Goal: Check status: Check status

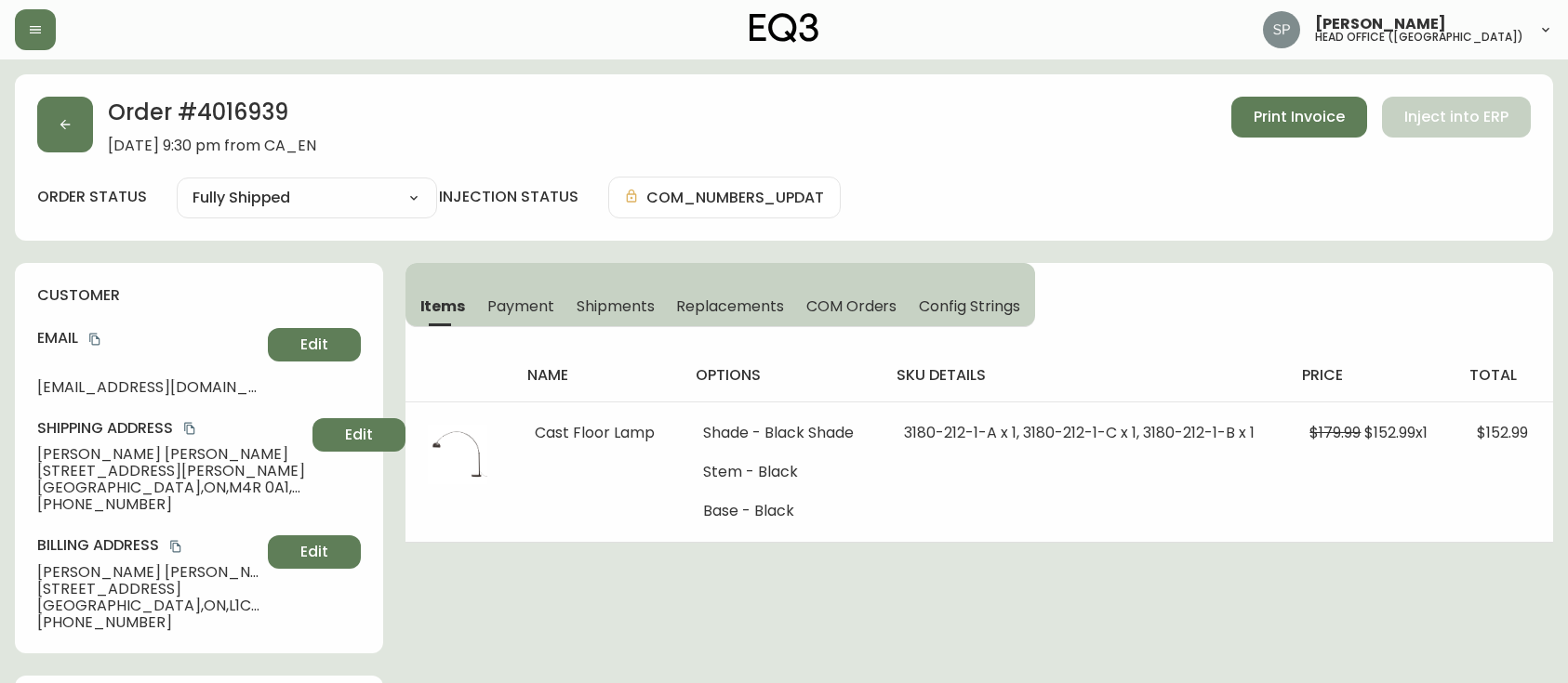
select select "FULLY_SHIPPED"
drag, startPoint x: 0, startPoint y: 0, endPoint x: 25, endPoint y: 19, distance: 31.4
click at [24, 18] on button "button" at bounding box center [35, 29] width 40 height 40
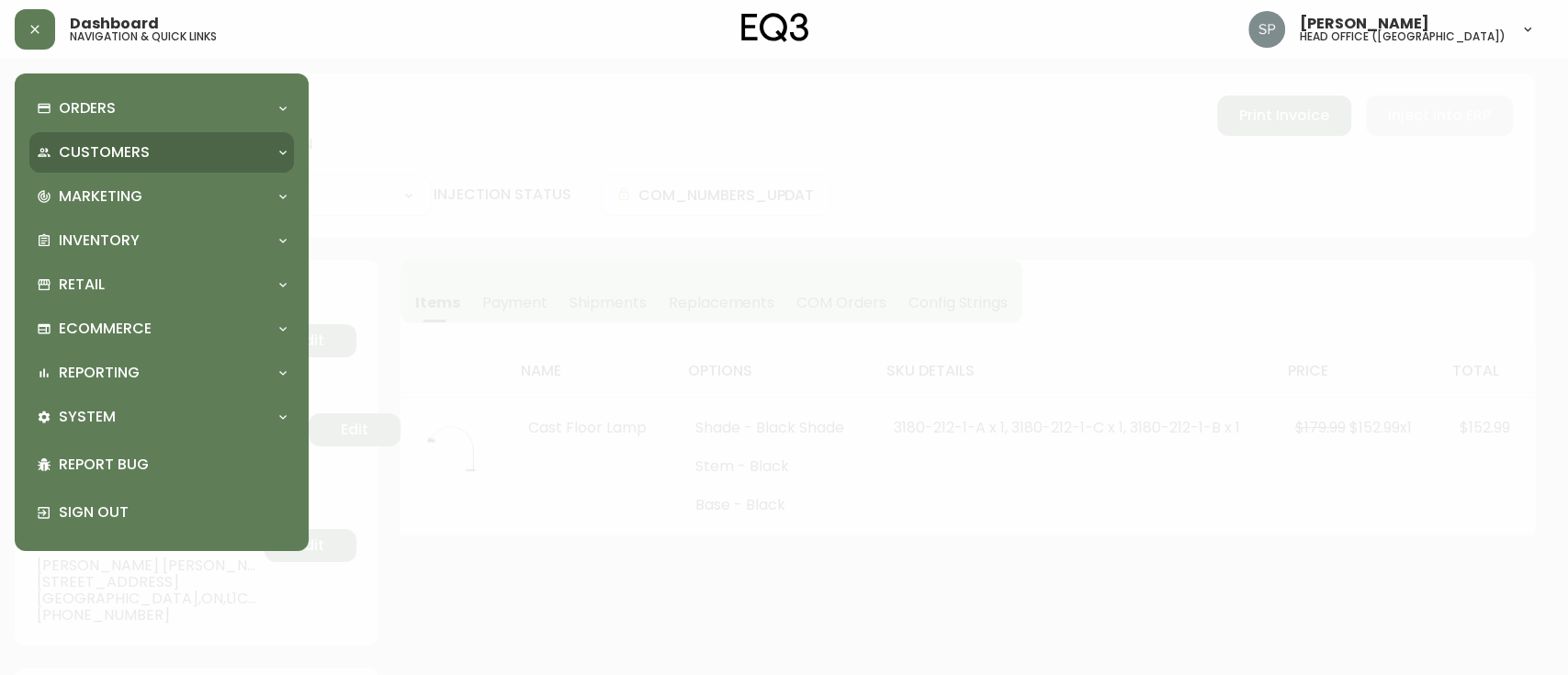
click at [86, 143] on p "Customers" at bounding box center [103, 152] width 91 height 20
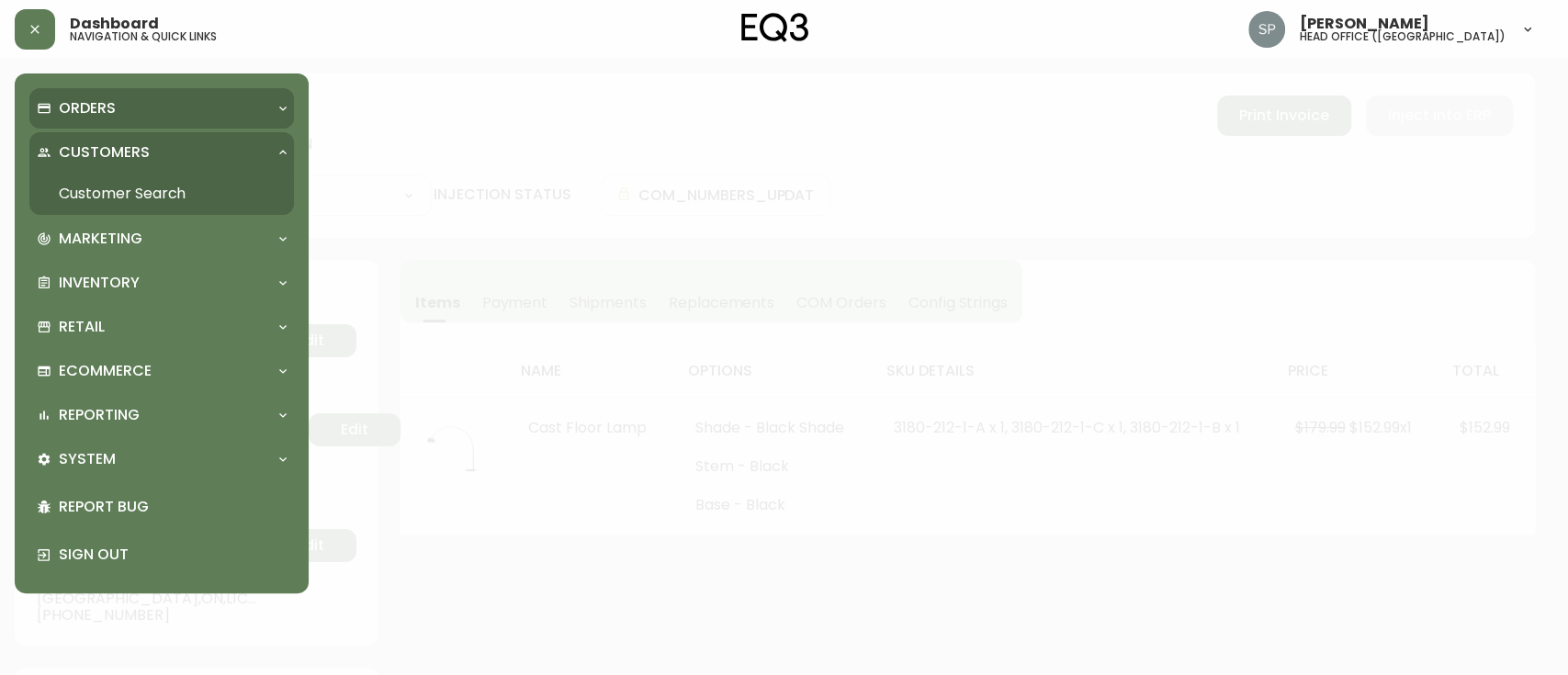
click at [81, 106] on p "Orders" at bounding box center [87, 108] width 56 height 20
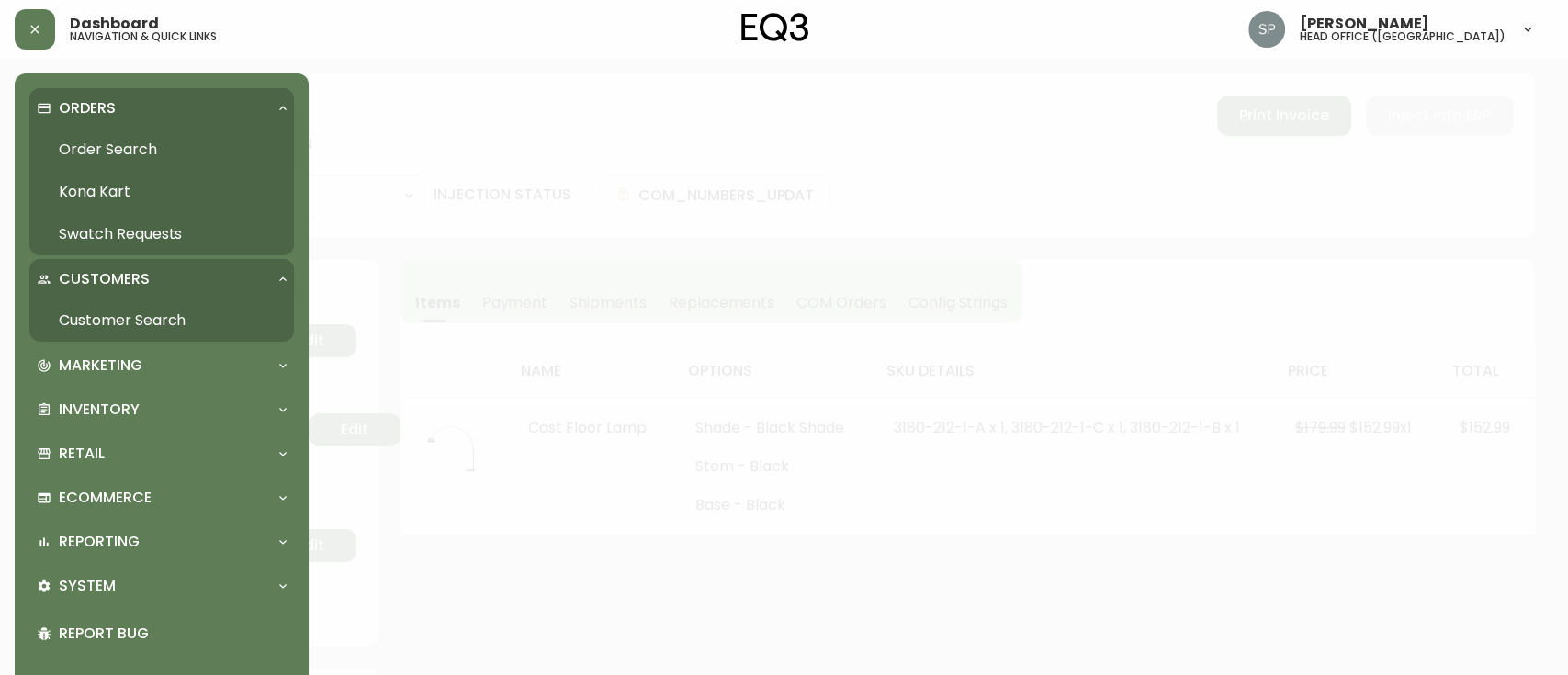
click at [94, 148] on link "Order Search" at bounding box center [162, 149] width 265 height 42
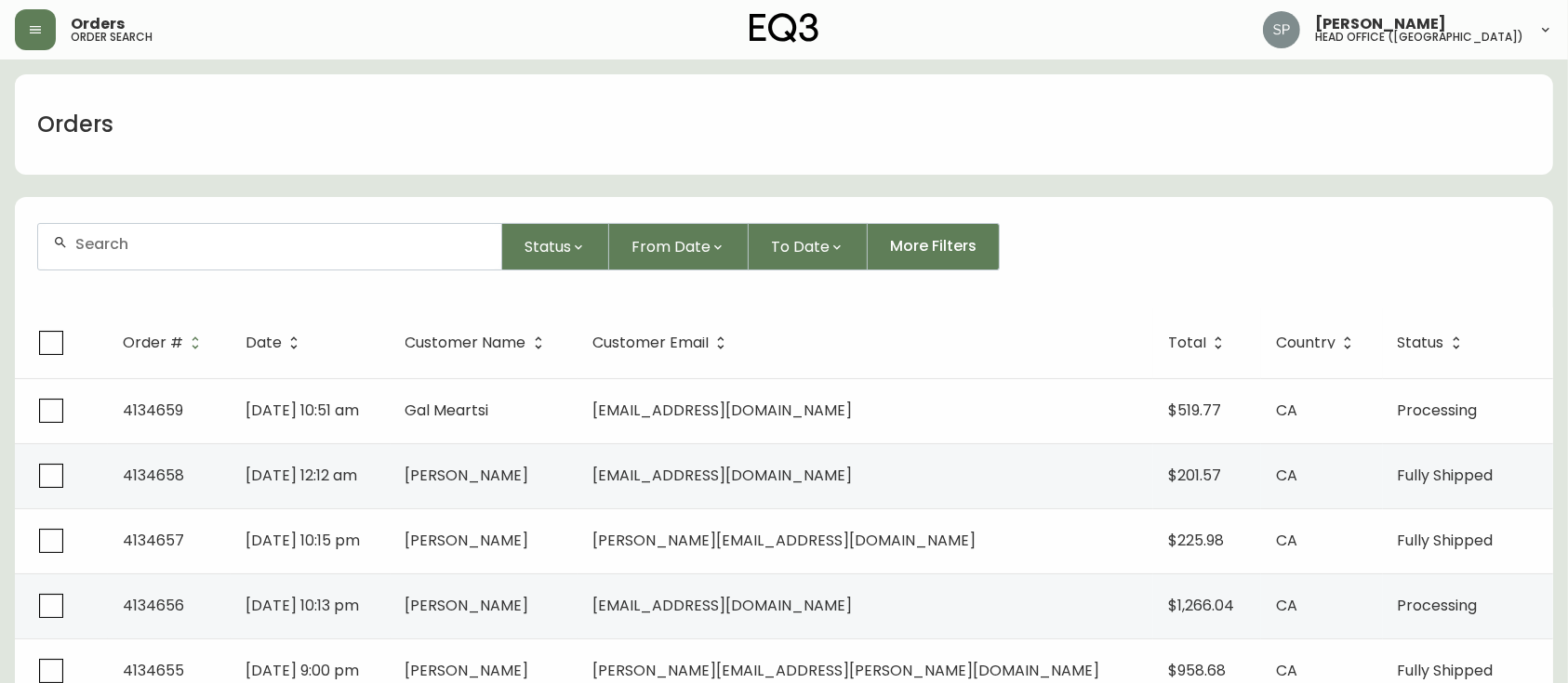
click at [213, 252] on div at bounding box center [270, 246] width 463 height 45
paste input "4134293"
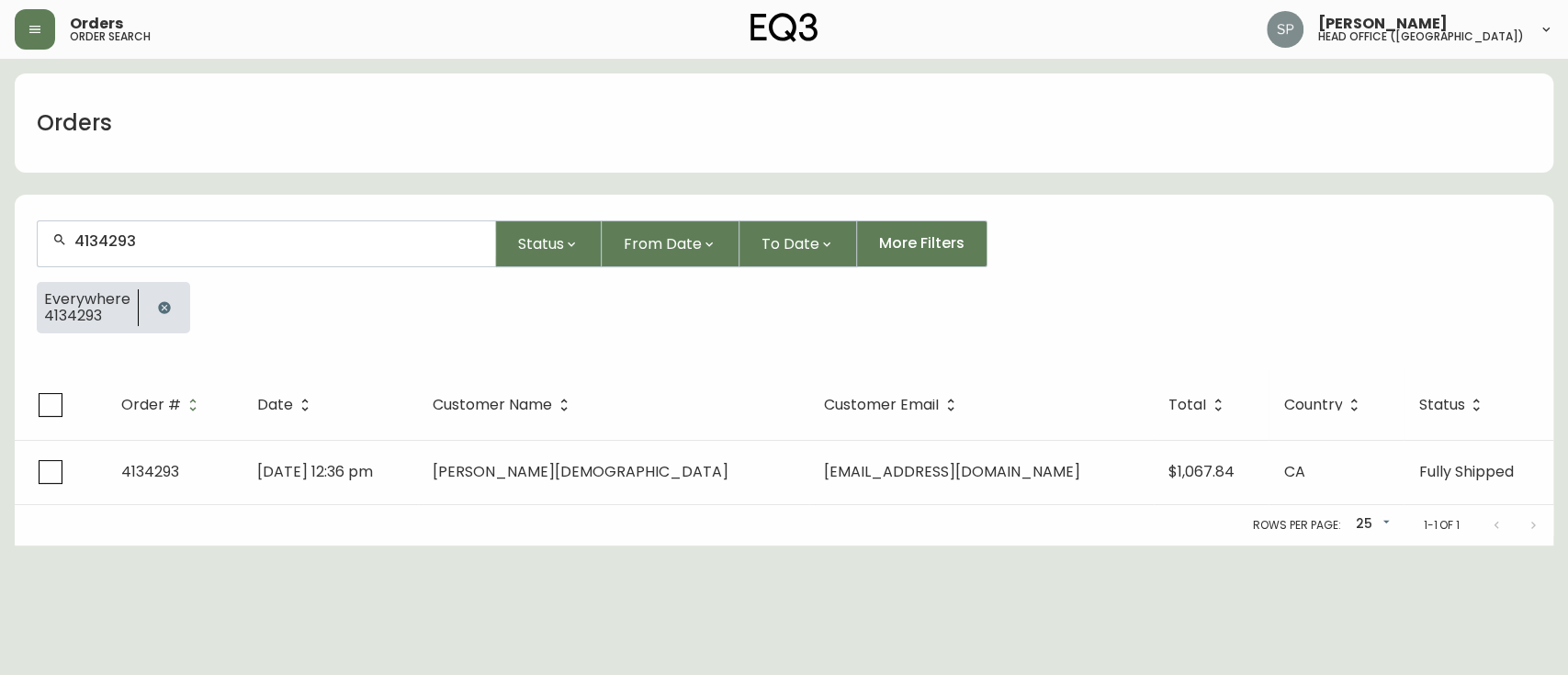
type input "4134293"
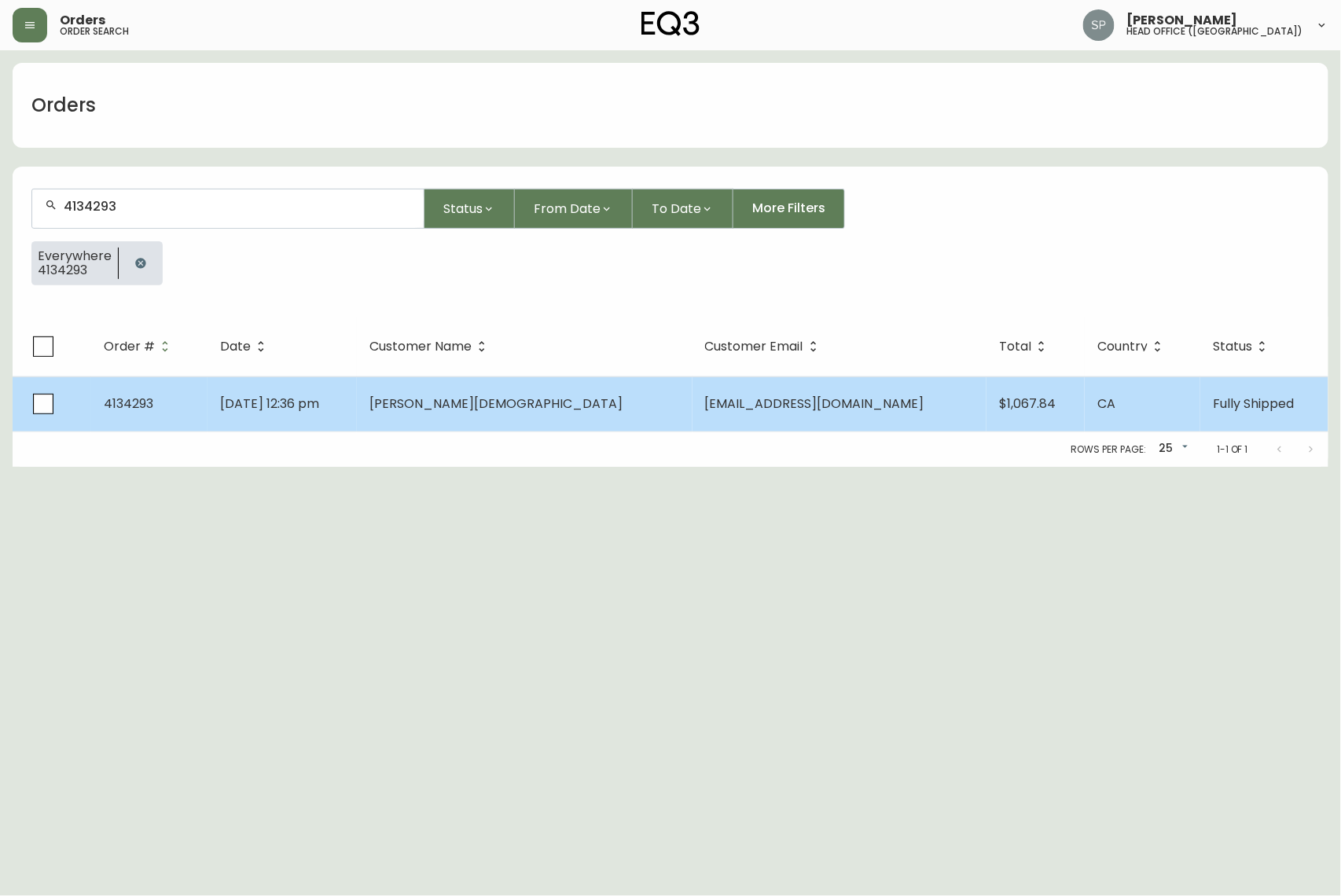
click at [543, 393] on td "[PERSON_NAME][DEMOGRAPHIC_DATA]" at bounding box center [524, 404] width 335 height 55
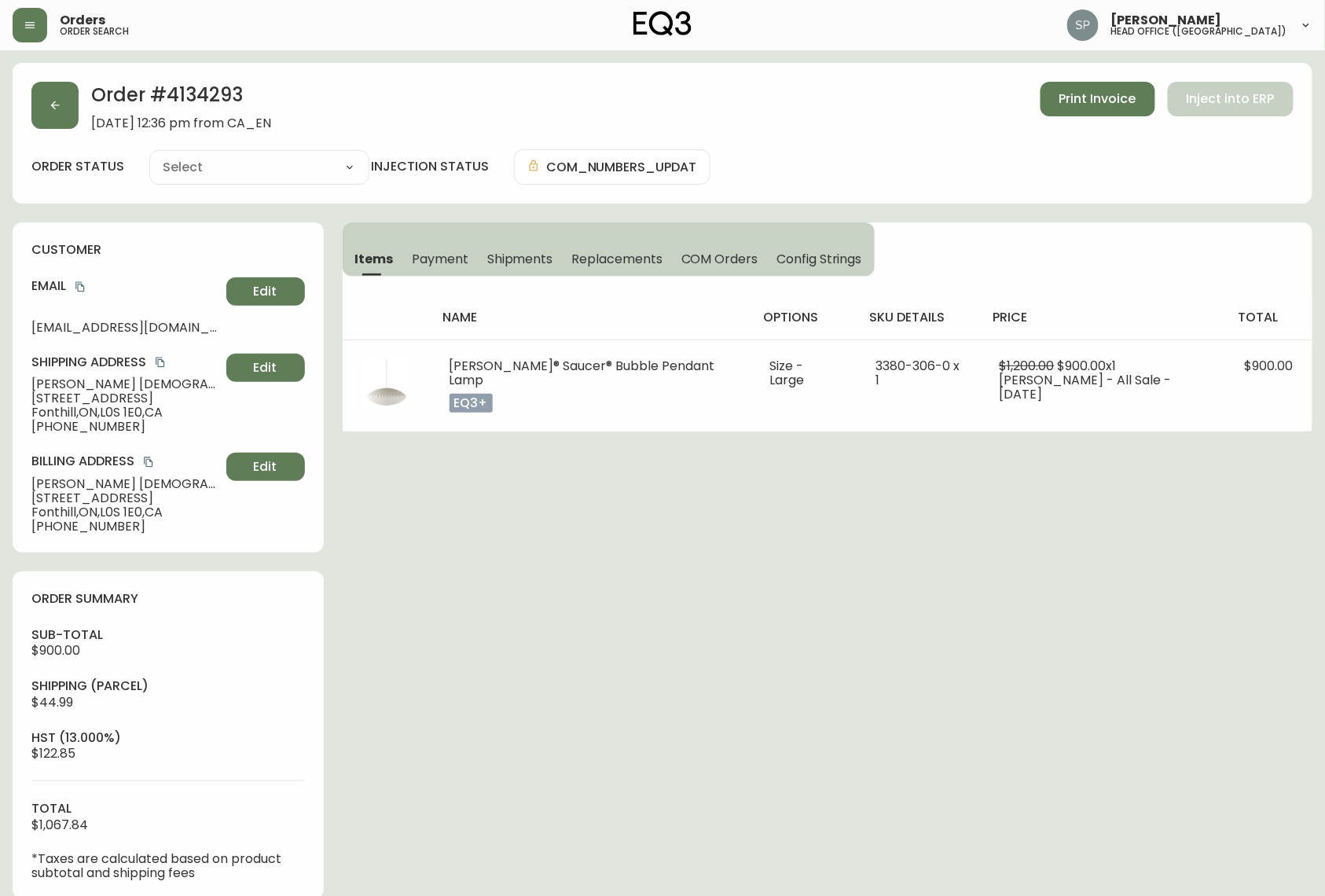
type input "Fully Shipped"
select select "FULLY_SHIPPED"
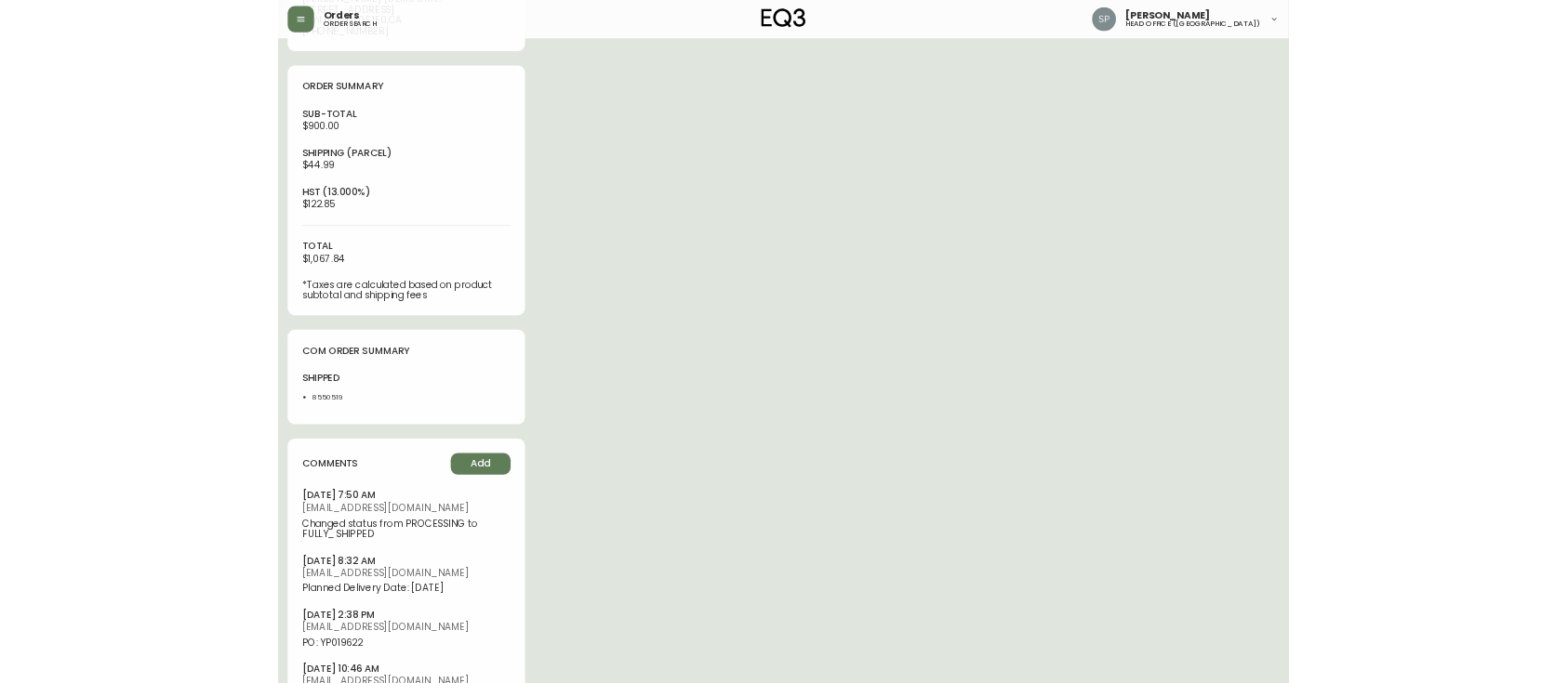
scroll to position [619, 0]
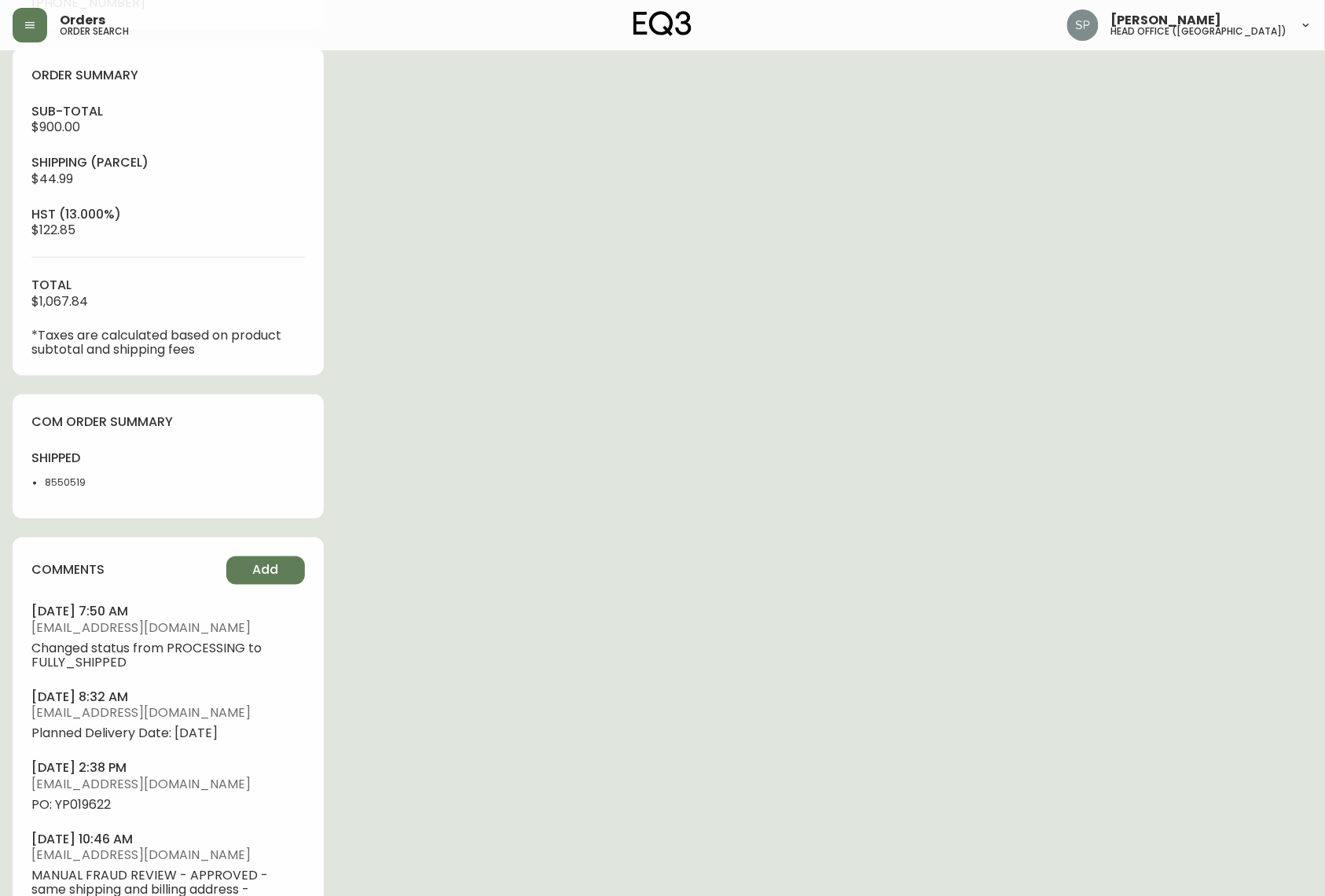
click at [88, 577] on span "PO: YP019622" at bounding box center [168, 805] width 273 height 14
copy span "YP019622"
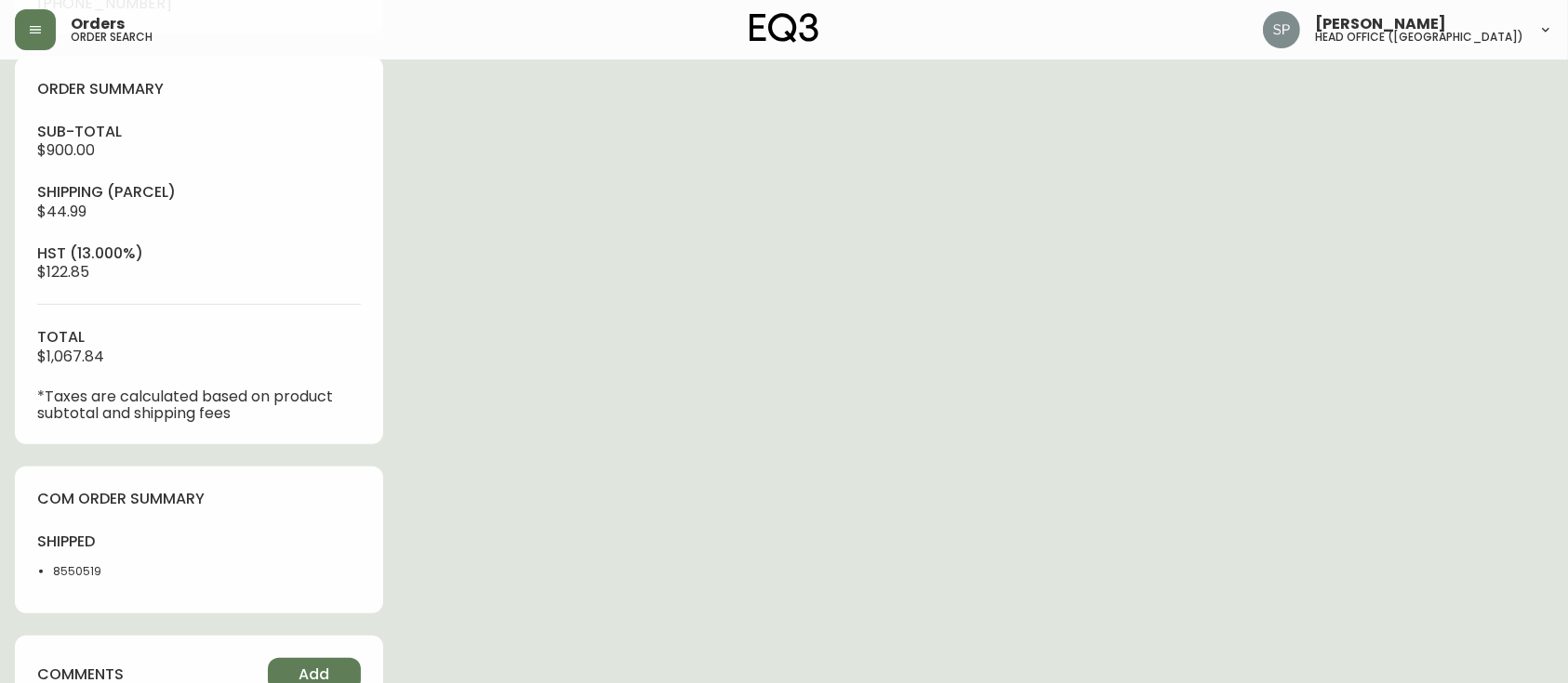
click at [810, 255] on div "Order # 4134293 [DATE] 12:36 pm from CA_EN Print Invoice Inject into ERP order …" at bounding box center [784, 378] width 1538 height 1847
